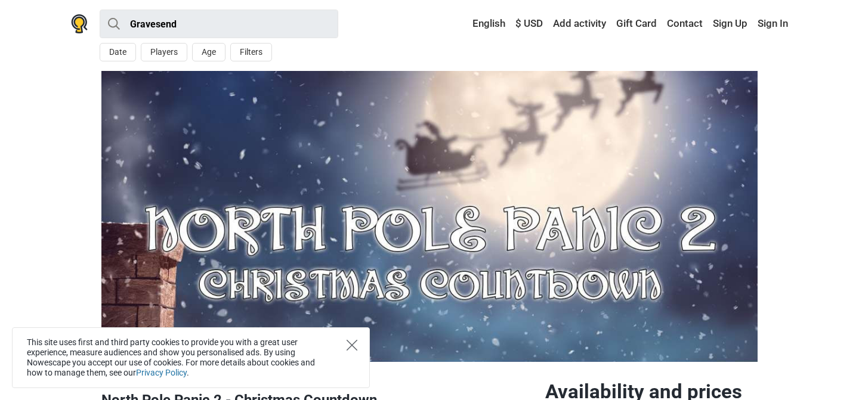
click at [354, 342] on icon "Close" at bounding box center [351, 345] width 11 height 11
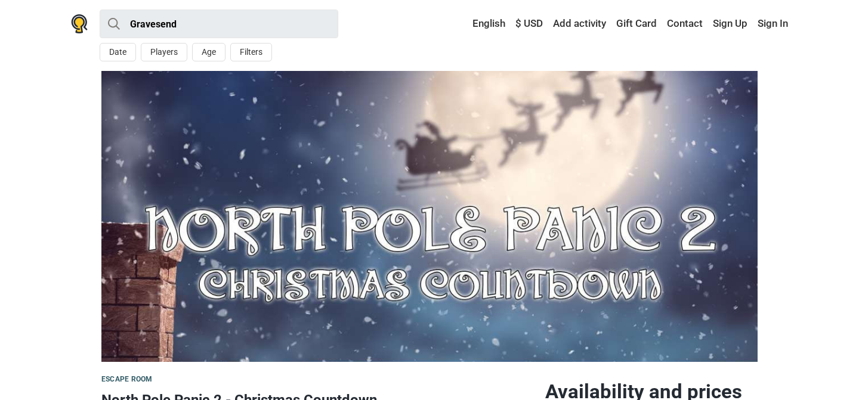
click at [809, 273] on section at bounding box center [429, 216] width 859 height 291
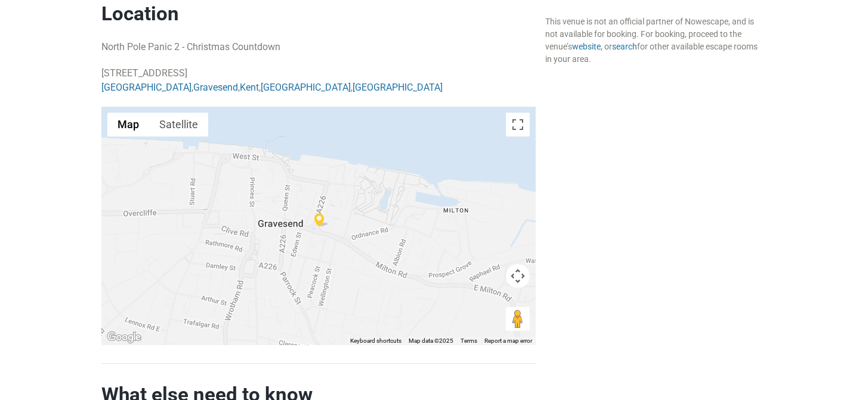
scroll to position [858, 0]
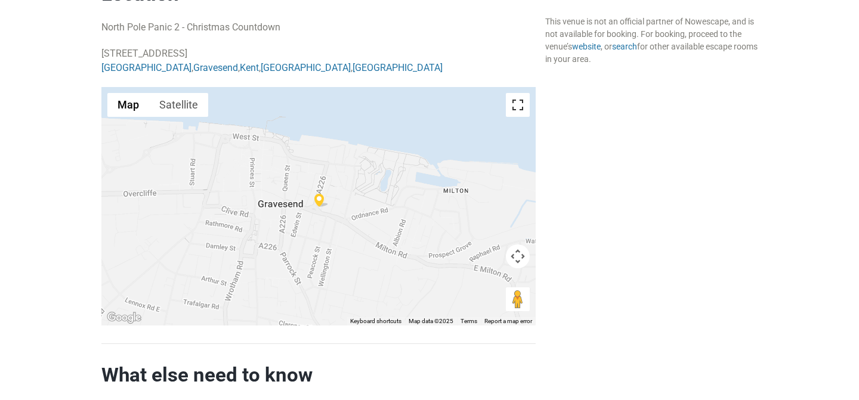
click at [519, 103] on button "Toggle fullscreen view" at bounding box center [518, 105] width 24 height 24
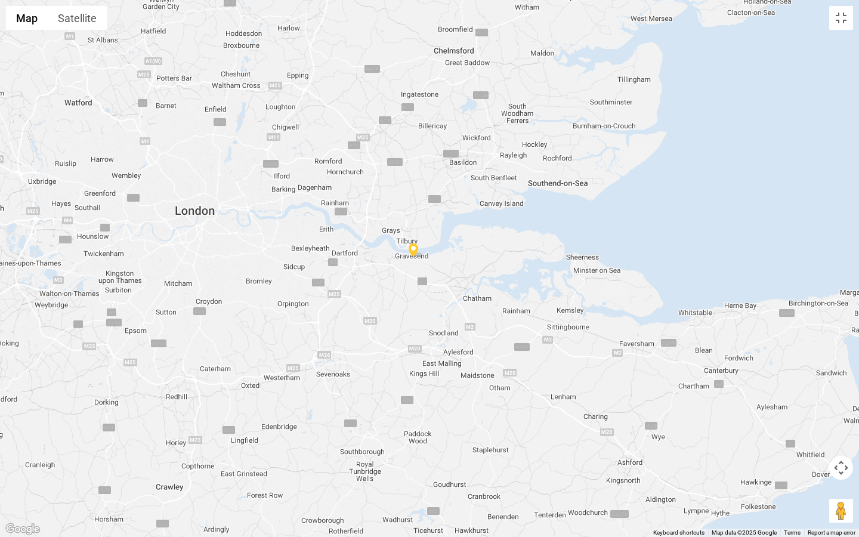
drag, startPoint x: 406, startPoint y: 362, endPoint x: 410, endPoint y: 276, distance: 86.5
click at [410, 276] on div at bounding box center [429, 268] width 859 height 537
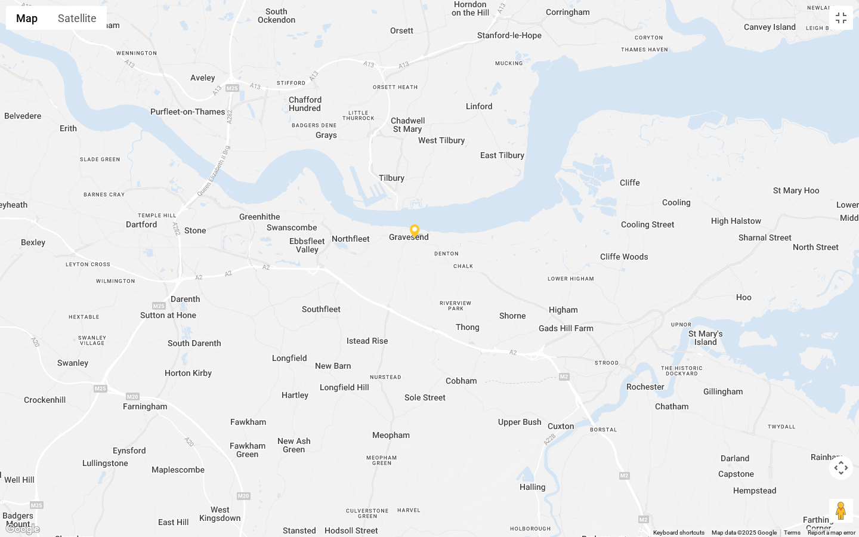
drag, startPoint x: 410, startPoint y: 292, endPoint x: 408, endPoint y: 324, distance: 31.7
click at [409, 321] on div at bounding box center [429, 268] width 859 height 537
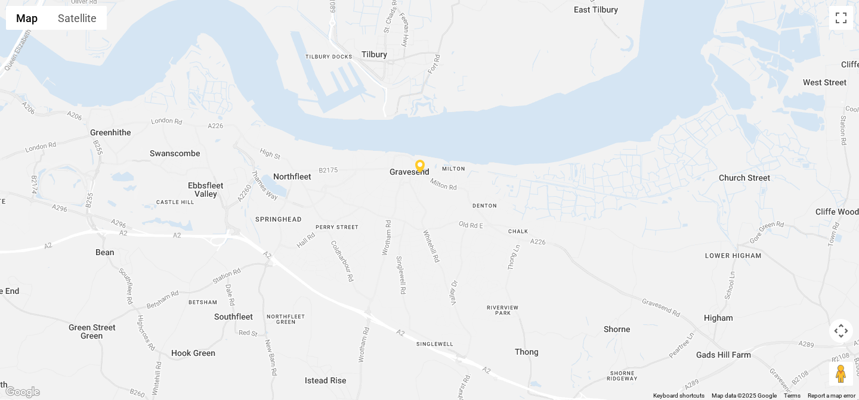
scroll to position [107, 0]
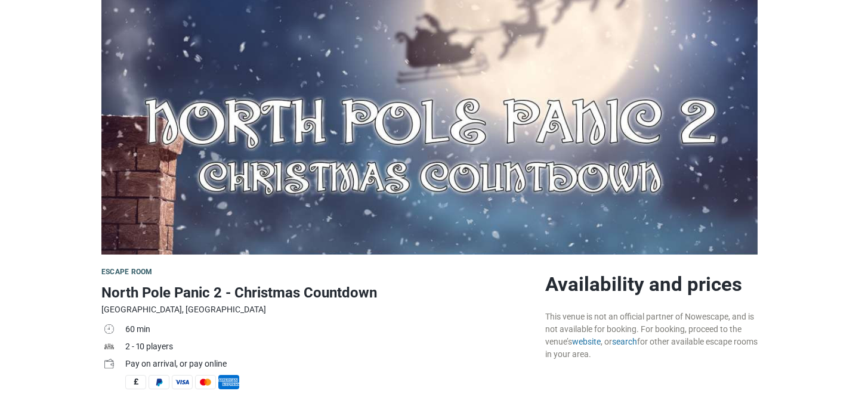
click at [222, 141] on img at bounding box center [429, 109] width 656 height 291
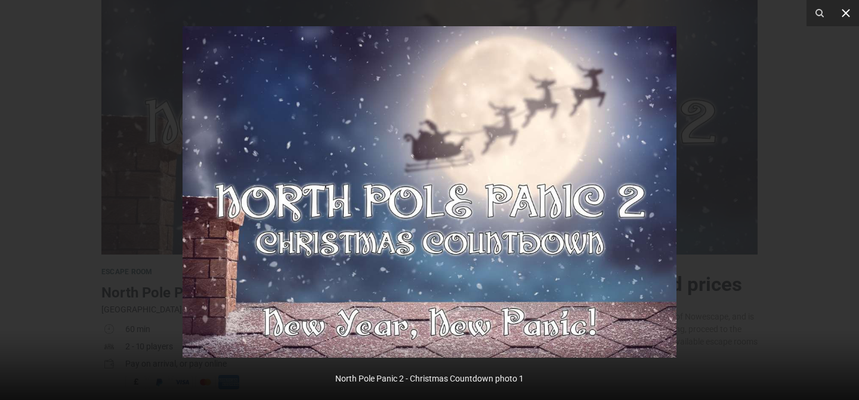
click at [850, 19] on icon at bounding box center [845, 13] width 14 height 14
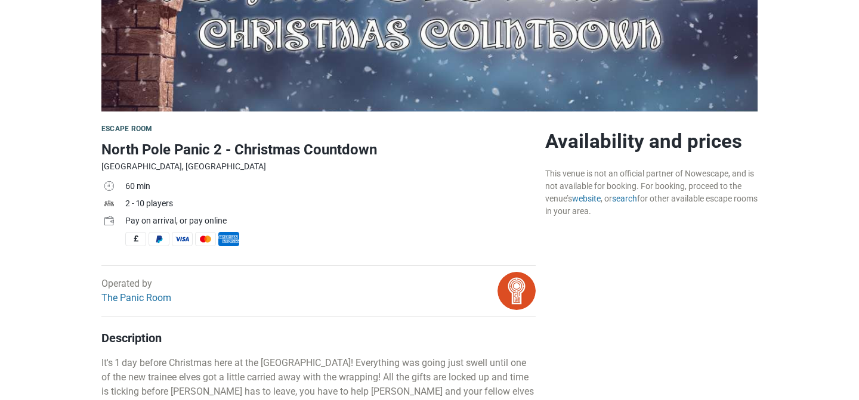
scroll to position [250, 0]
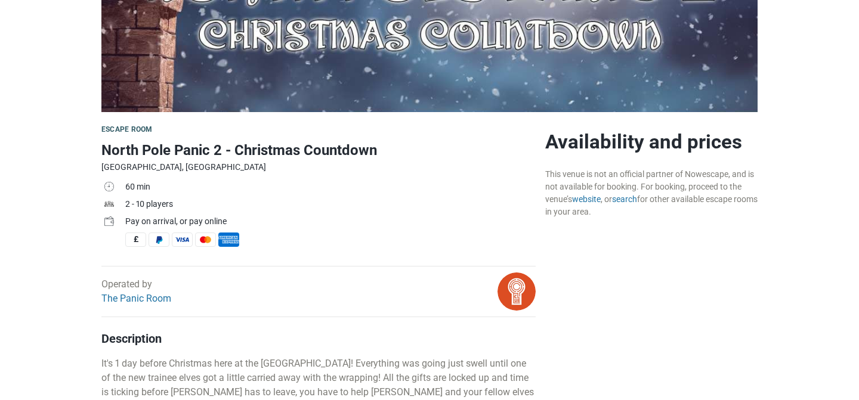
click at [187, 145] on h1 "North Pole Panic 2 - Christmas Countdown" at bounding box center [318, 150] width 434 height 21
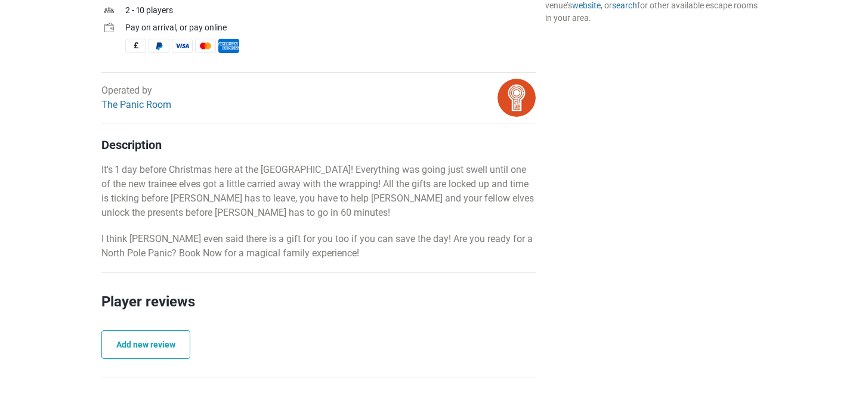
scroll to position [113, 0]
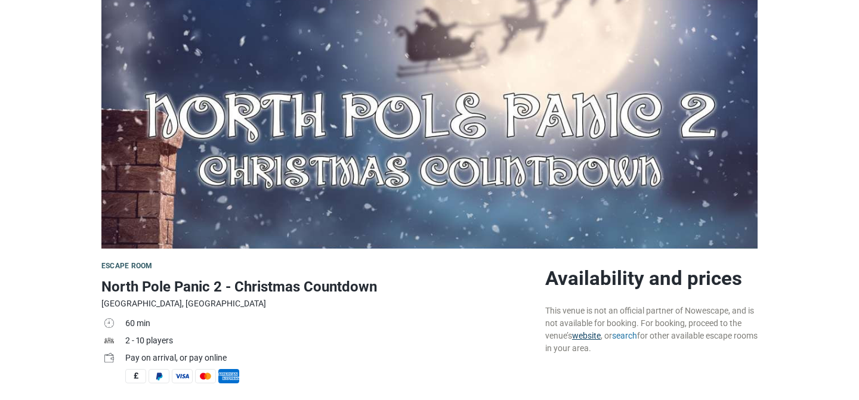
click at [585, 338] on link "website" at bounding box center [586, 336] width 29 height 10
